Goal: Navigation & Orientation: Find specific page/section

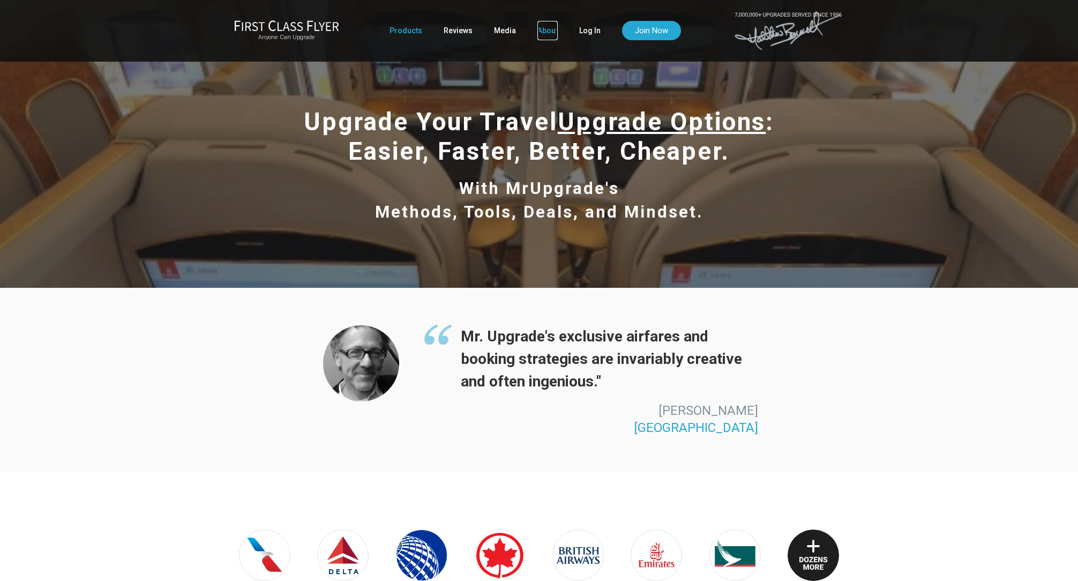
click at [540, 32] on link "About" at bounding box center [548, 30] width 20 height 19
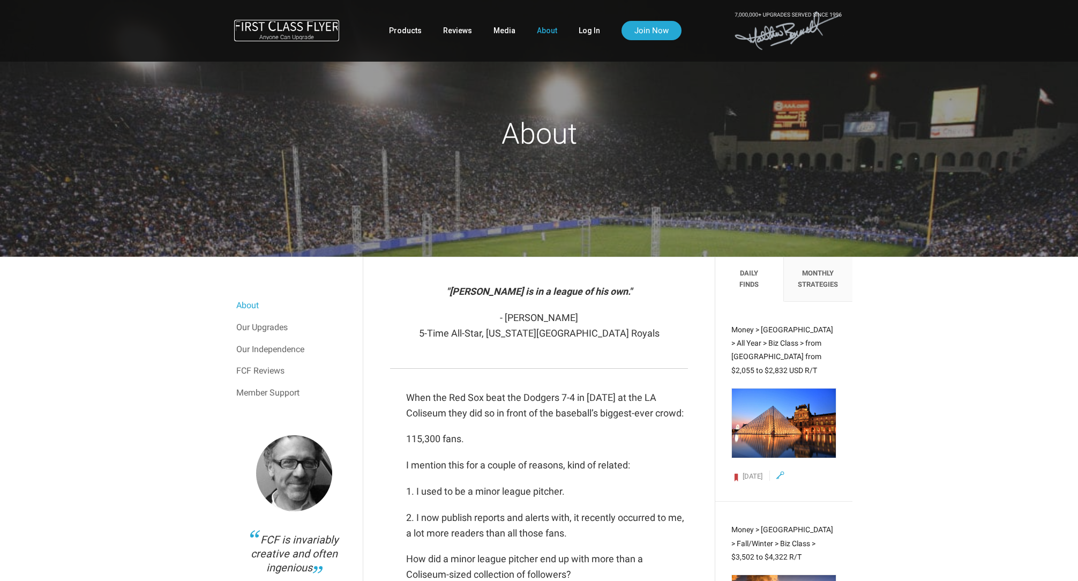
click at [313, 29] on img at bounding box center [286, 25] width 105 height 11
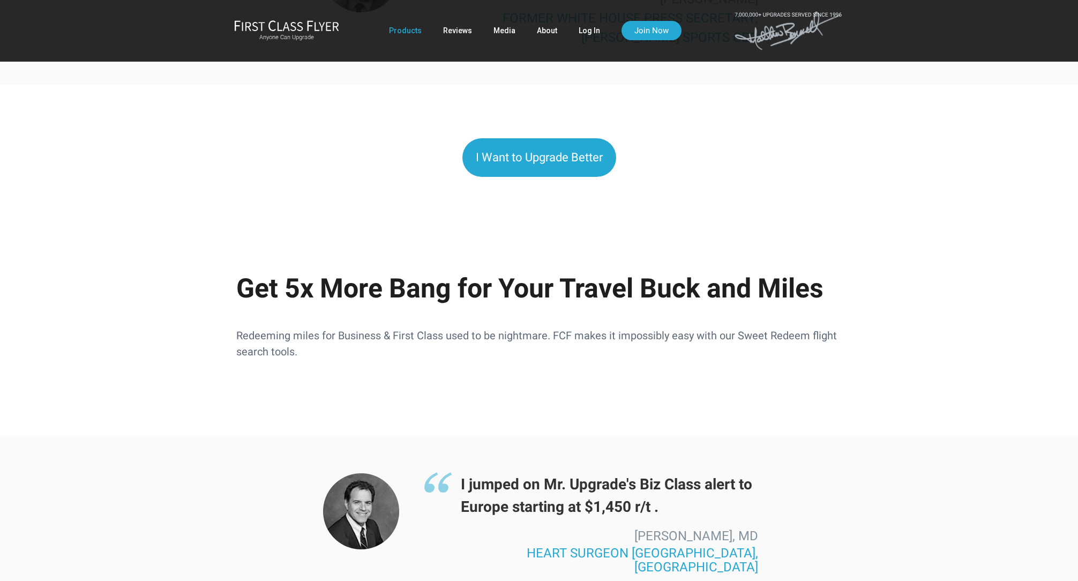
scroll to position [988, 0]
click at [272, 281] on span "Get 5x More Bang for Your Travel Buck and Miles" at bounding box center [529, 288] width 587 height 31
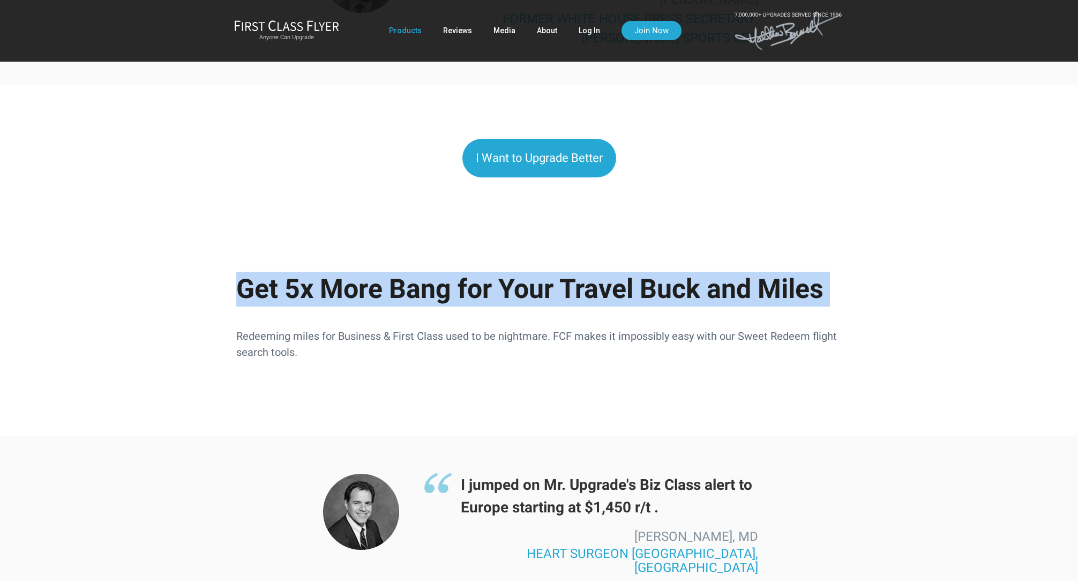
click at [272, 281] on span "Get 5x More Bang for Your Travel Buck and Miles" at bounding box center [529, 288] width 587 height 31
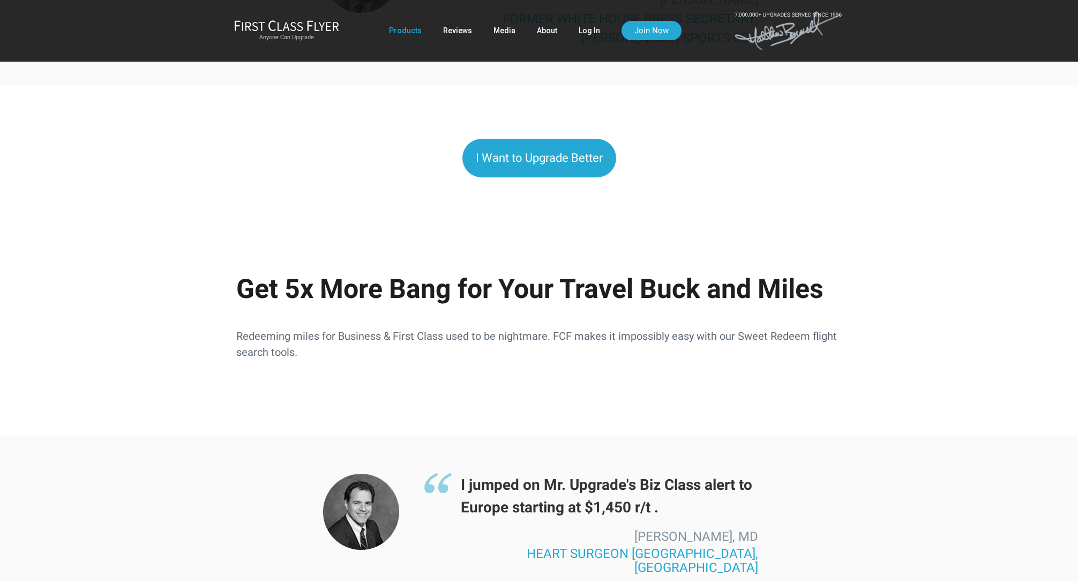
click at [345, 312] on div "Get 5x More Bang for Your Travel Buck and Miles" at bounding box center [539, 289] width 627 height 56
click at [322, 296] on span "Get 5x More Bang for Your Travel Buck and Miles" at bounding box center [529, 288] width 587 height 31
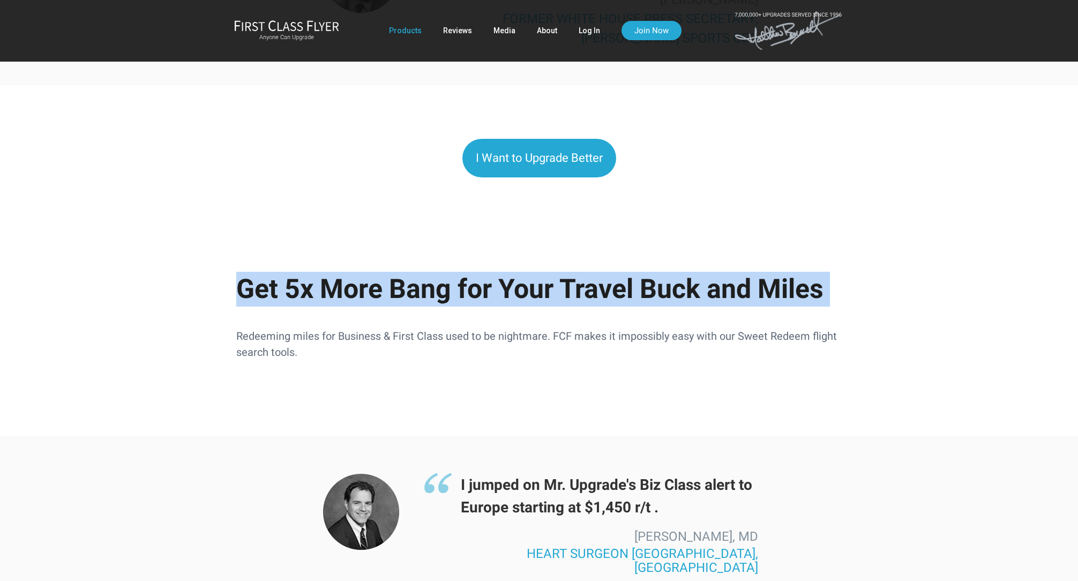
click at [322, 296] on span "Get 5x More Bang for Your Travel Buck and Miles" at bounding box center [529, 288] width 587 height 31
click at [357, 296] on span "Get 5x More Bang for Your Travel Buck and Miles" at bounding box center [529, 288] width 587 height 31
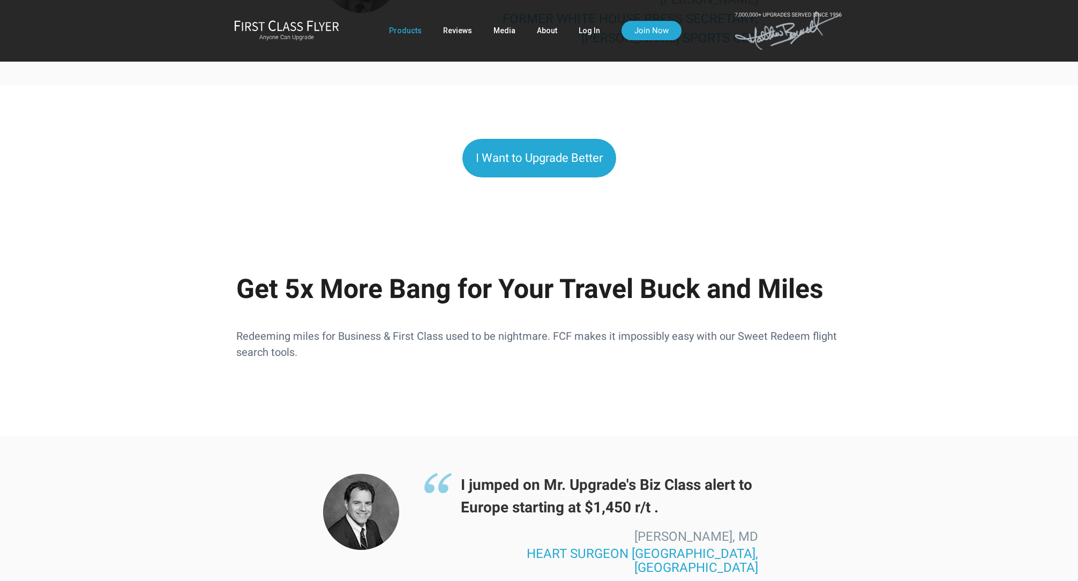
click at [382, 312] on div "Get 5x More Bang for Your Travel Buck and Miles" at bounding box center [539, 289] width 627 height 56
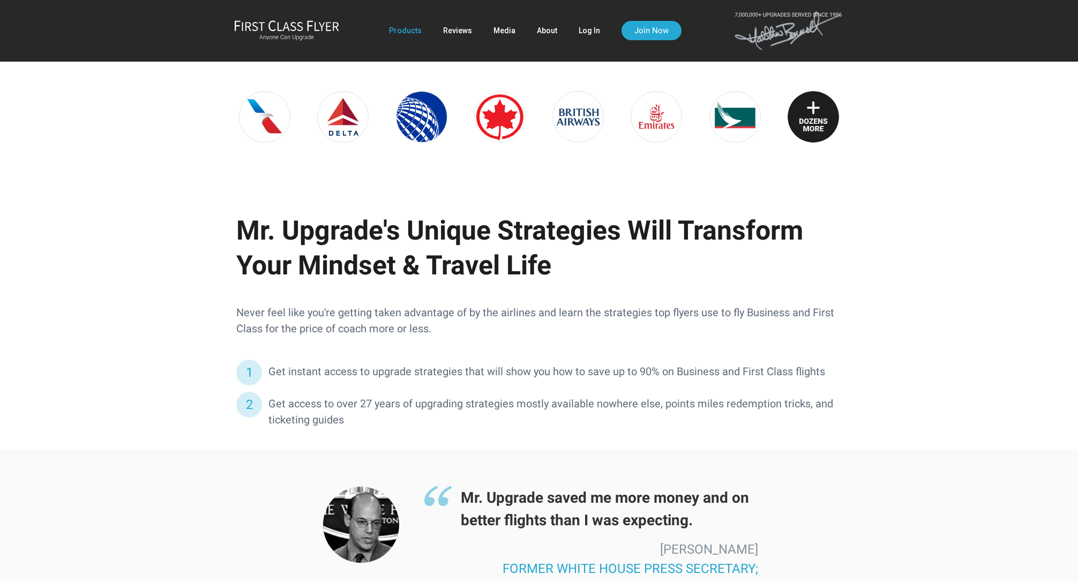
scroll to position [0, 0]
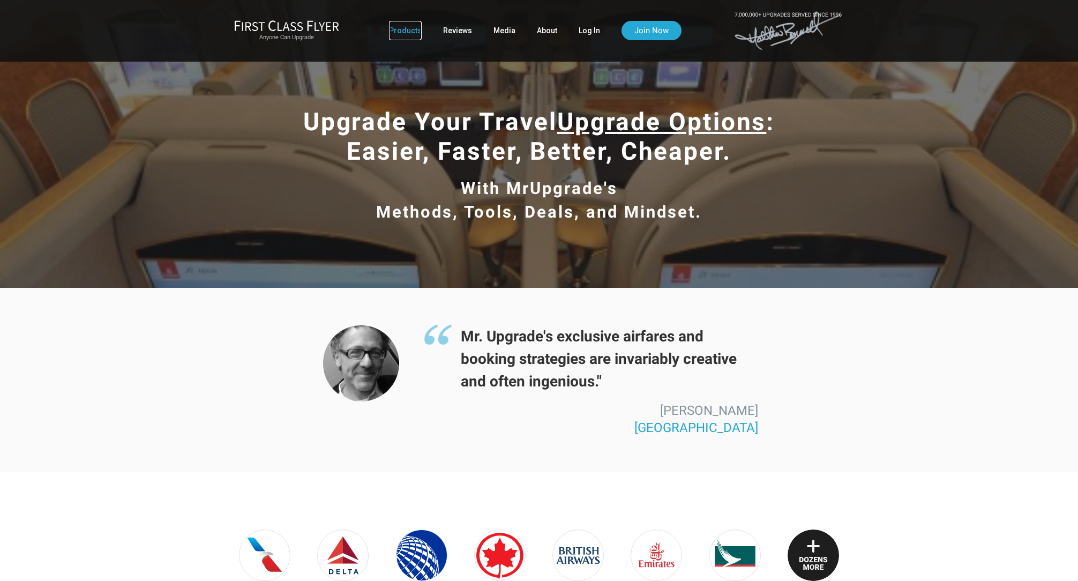
click at [407, 27] on link "Products" at bounding box center [405, 30] width 33 height 19
